Goal: Manage account settings

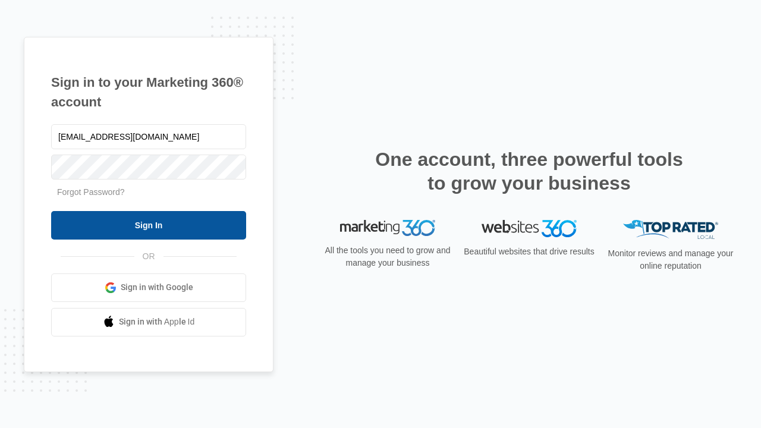
click at [149, 225] on input "Sign In" at bounding box center [148, 225] width 195 height 29
